Goal: Task Accomplishment & Management: Use online tool/utility

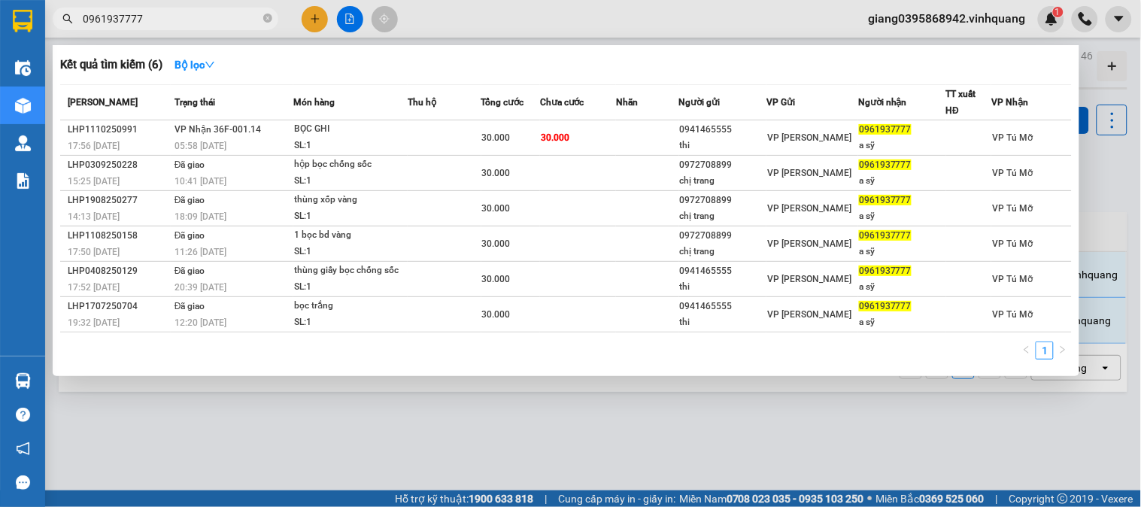
click at [284, 419] on div at bounding box center [570, 253] width 1141 height 507
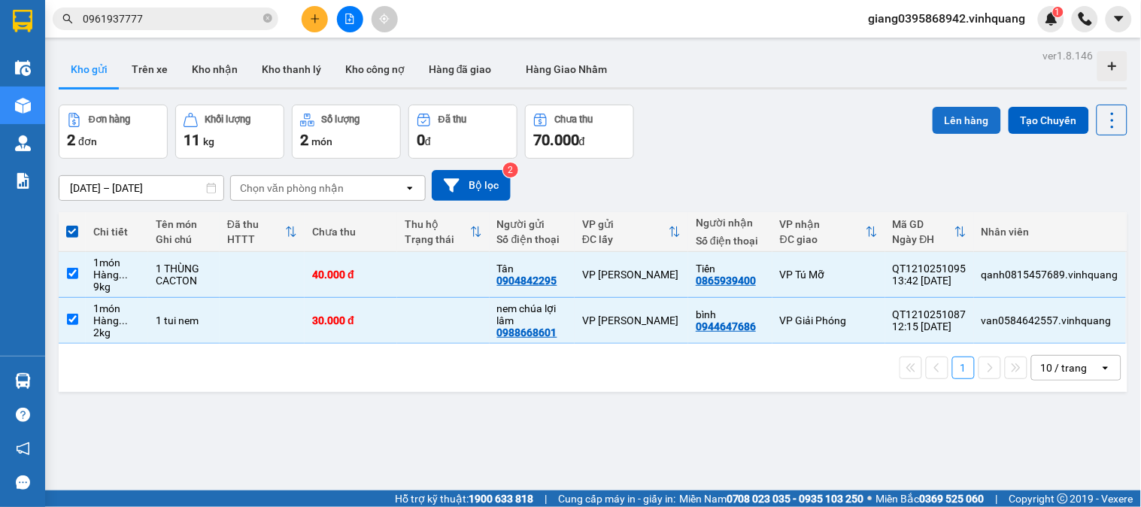
click at [967, 117] on button "Lên hàng" at bounding box center [967, 120] width 68 height 27
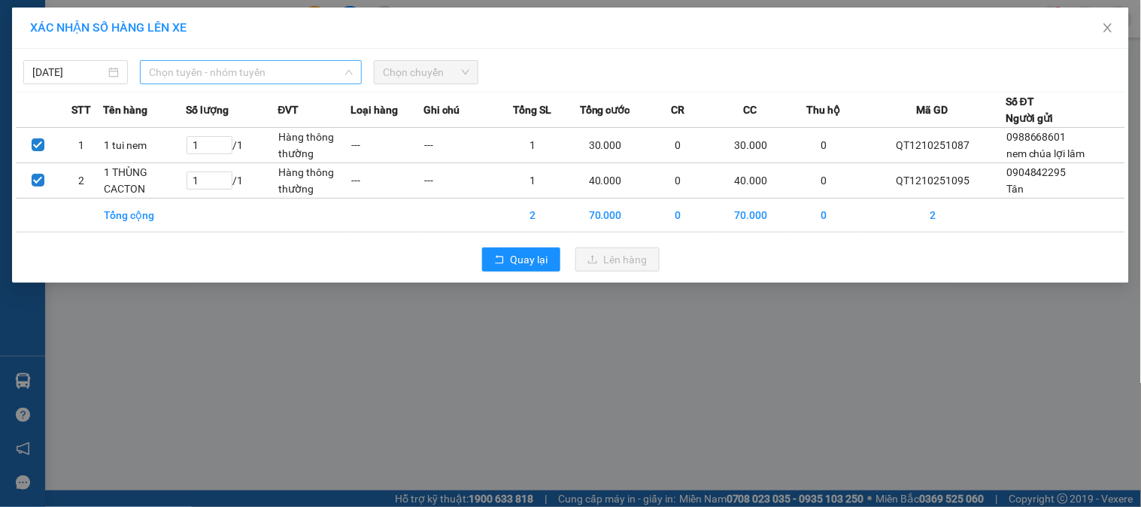
click at [260, 74] on span "Chọn tuyến - nhóm tuyến" at bounding box center [251, 72] width 204 height 23
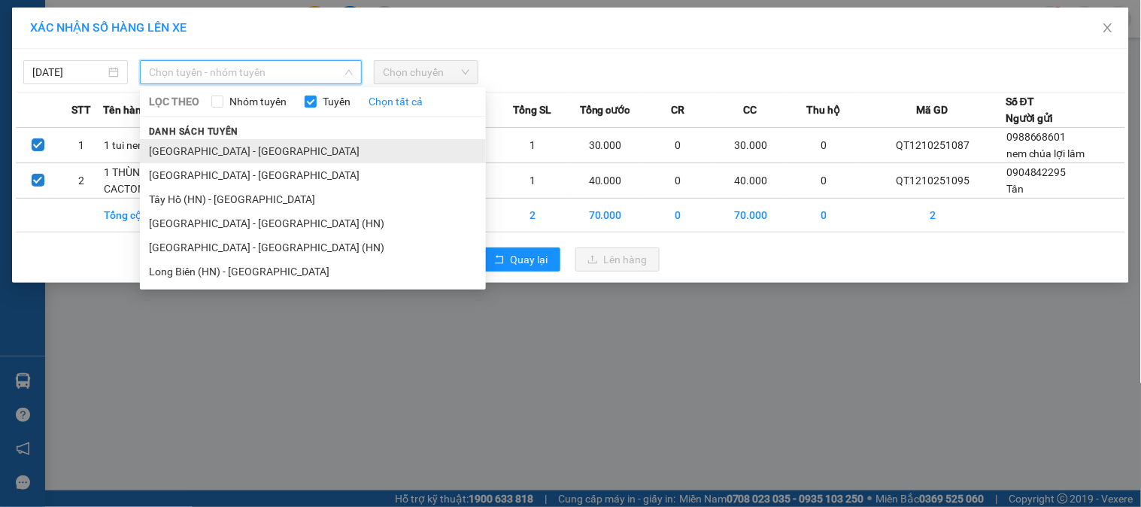
click at [224, 152] on li "[GEOGRAPHIC_DATA] - [GEOGRAPHIC_DATA]" at bounding box center [313, 151] width 346 height 24
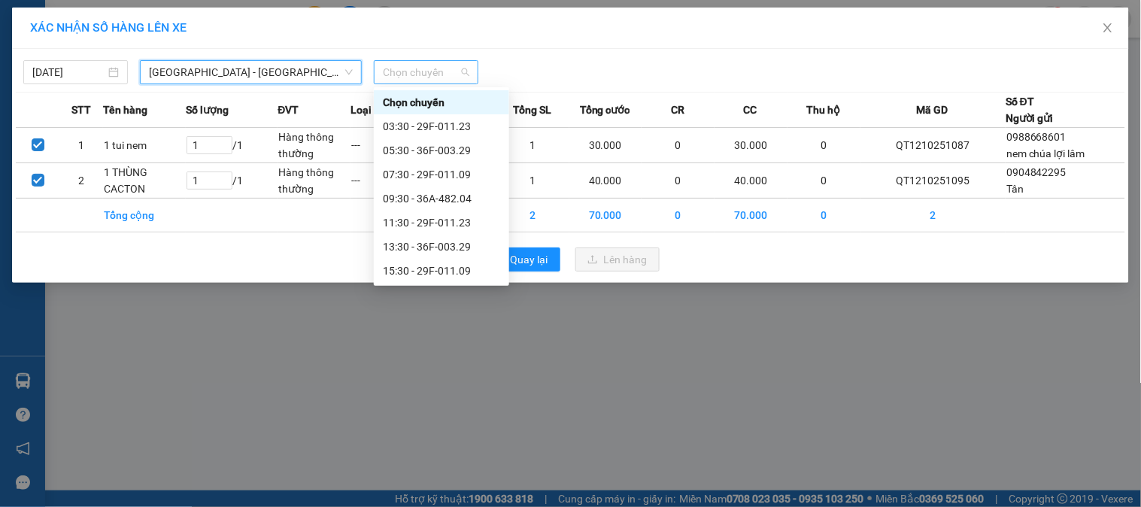
click at [423, 71] on span "Chọn chuyến" at bounding box center [426, 72] width 87 height 23
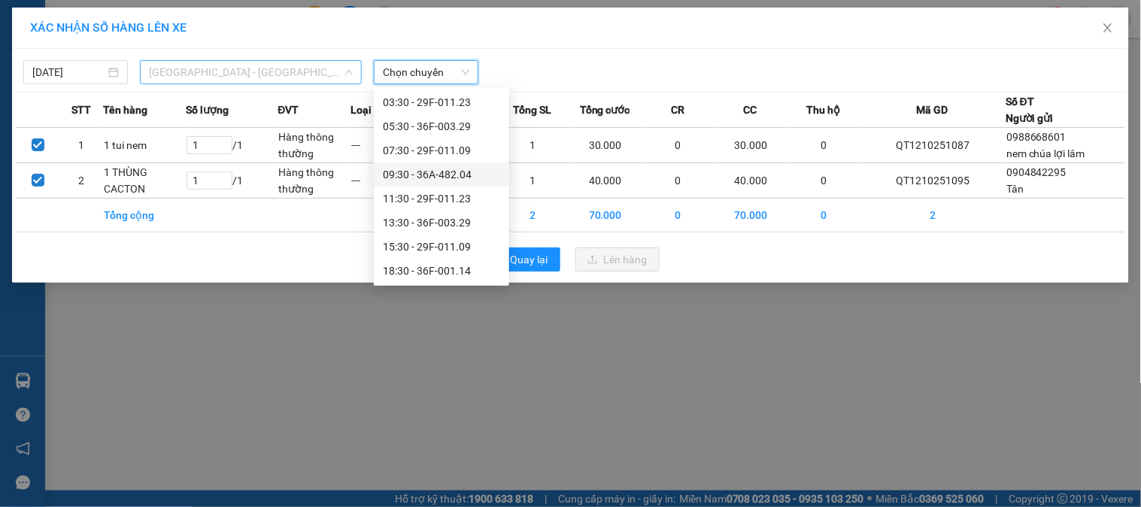
click at [241, 66] on span "[GEOGRAPHIC_DATA] - [GEOGRAPHIC_DATA]" at bounding box center [251, 72] width 204 height 23
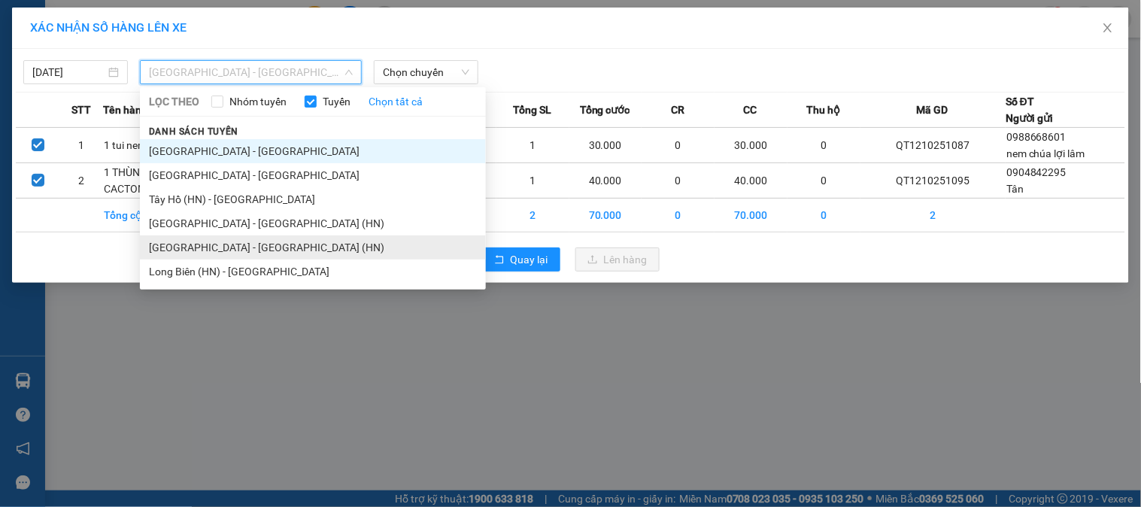
drag, startPoint x: 211, startPoint y: 251, endPoint x: 232, endPoint y: 221, distance: 35.7
click at [211, 251] on li "[GEOGRAPHIC_DATA] - [GEOGRAPHIC_DATA] (HN)" at bounding box center [313, 247] width 346 height 24
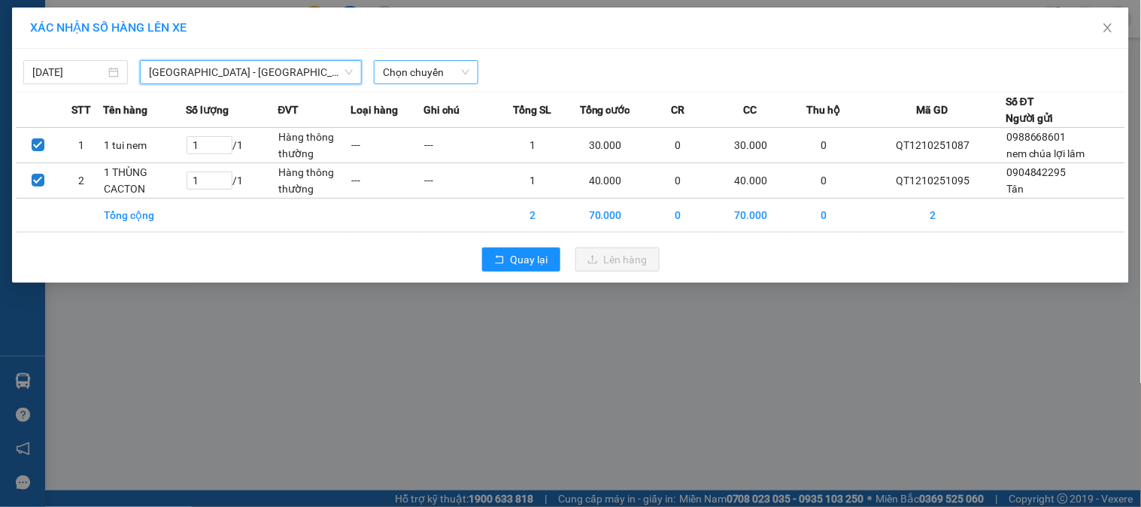
click at [431, 62] on span "Chọn chuyến" at bounding box center [426, 72] width 87 height 23
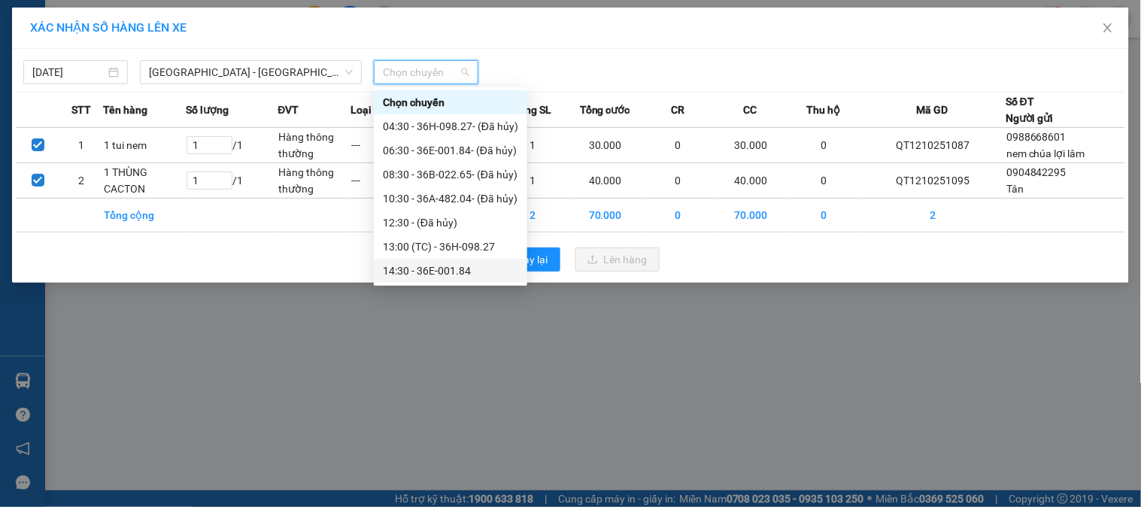
click at [438, 269] on div "14:30 - 36E-001.84" at bounding box center [450, 271] width 135 height 17
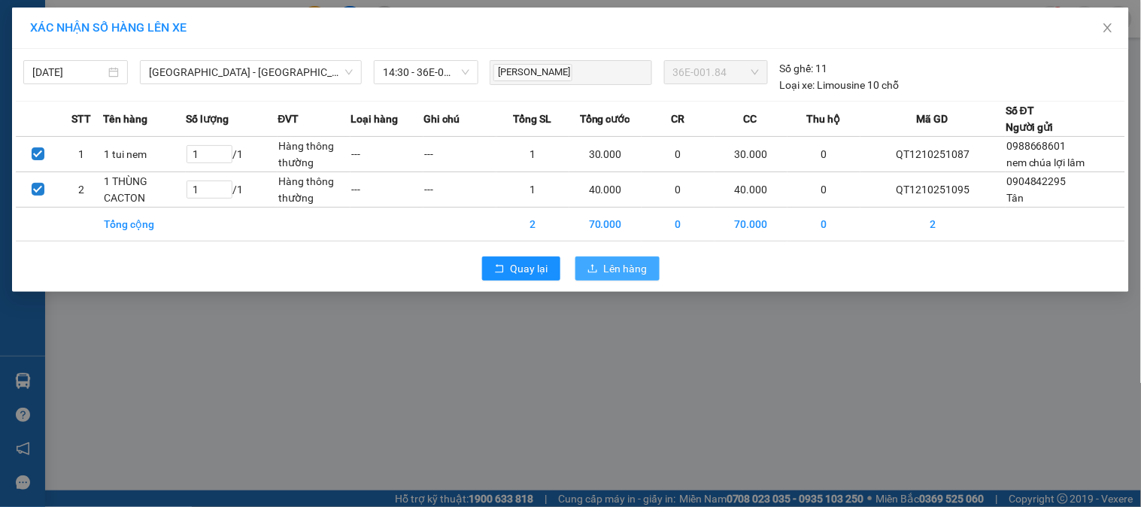
click at [633, 266] on span "Lên hàng" at bounding box center [626, 268] width 44 height 17
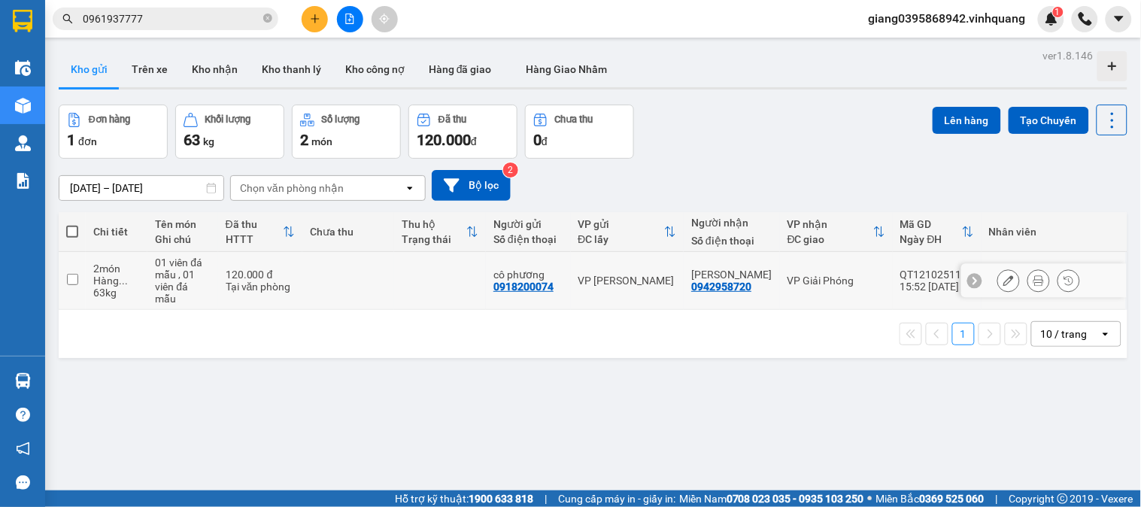
click at [71, 279] on input "checkbox" at bounding box center [72, 279] width 11 height 11
checkbox input "true"
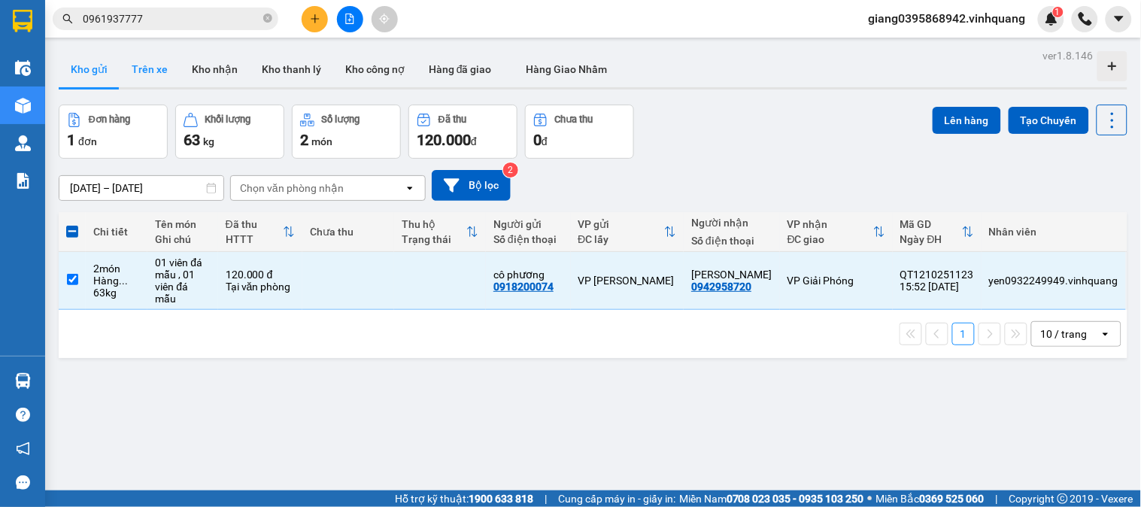
click at [155, 71] on button "Trên xe" at bounding box center [150, 69] width 60 height 36
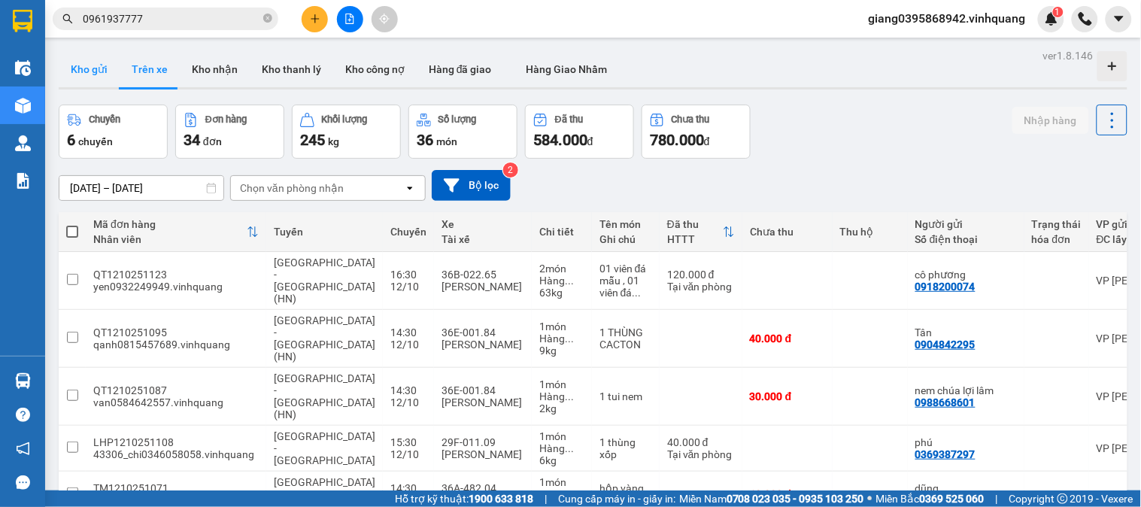
click at [98, 71] on button "Kho gửi" at bounding box center [89, 69] width 61 height 36
